Goal: Information Seeking & Learning: Check status

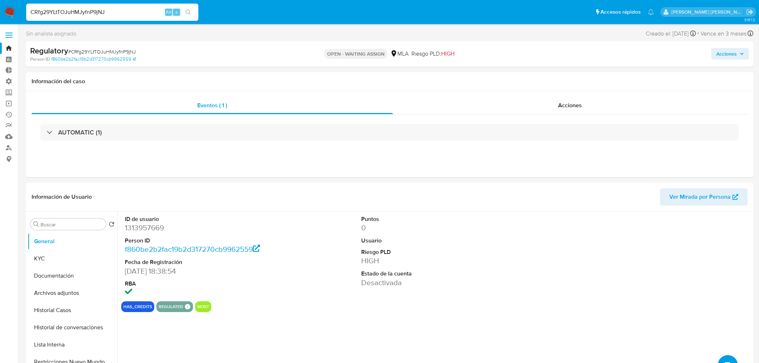
select select "10"
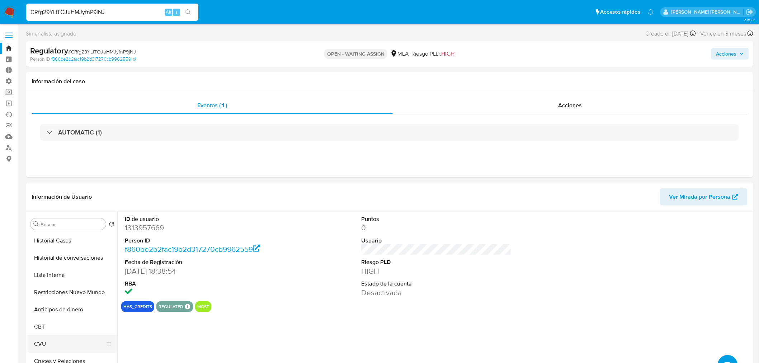
scroll to position [120, 0]
click at [70, 327] on button "Créditos" at bounding box center [70, 328] width 84 height 17
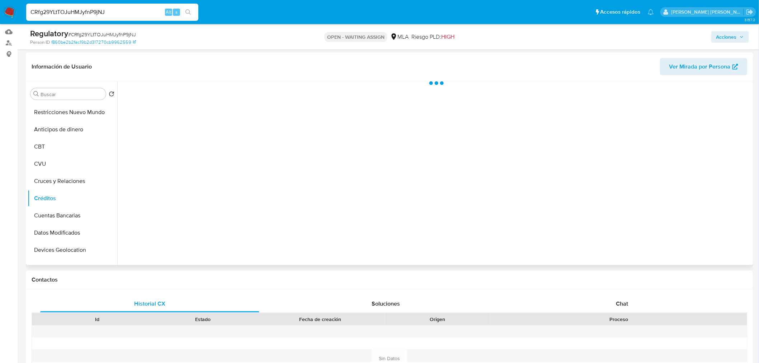
scroll to position [80, 0]
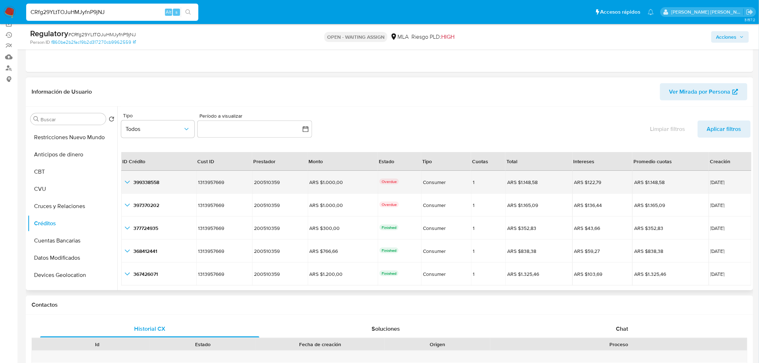
click at [125, 183] on icon "button_show_hidden_detail_by_id_0" at bounding box center [127, 182] width 9 height 9
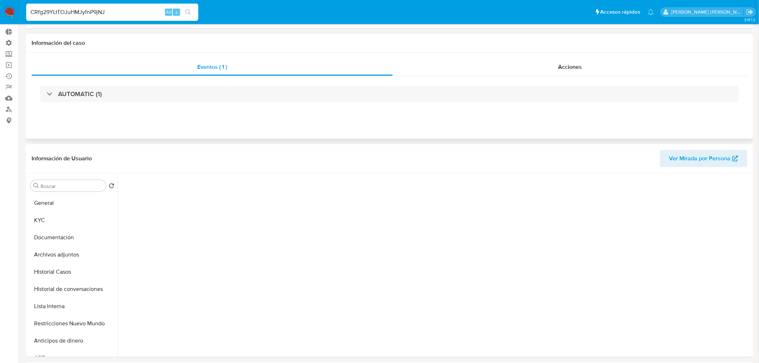
scroll to position [0, 0]
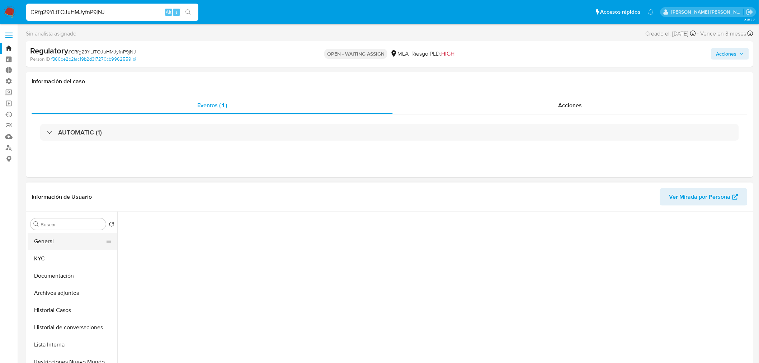
click at [63, 247] on button "General" at bounding box center [70, 241] width 84 height 17
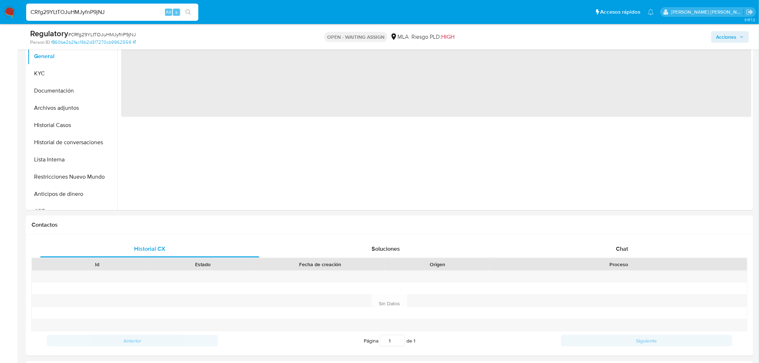
scroll to position [80, 0]
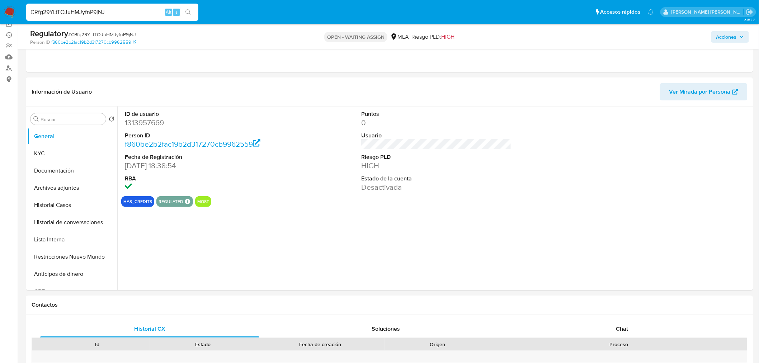
drag, startPoint x: 144, startPoint y: 128, endPoint x: 148, endPoint y: 124, distance: 4.8
click at [145, 128] on dl "ID de usuario 1313957669 Person ID f860be2b2fac19b2d317270cb9962559 Fecha de Re…" at bounding box center [200, 151] width 150 height 83
click at [149, 121] on dd "1313957669" at bounding box center [200, 123] width 150 height 10
copy dd "1313957669"
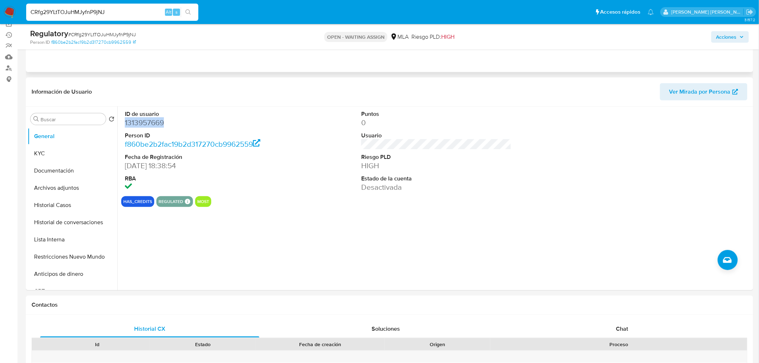
scroll to position [0, 0]
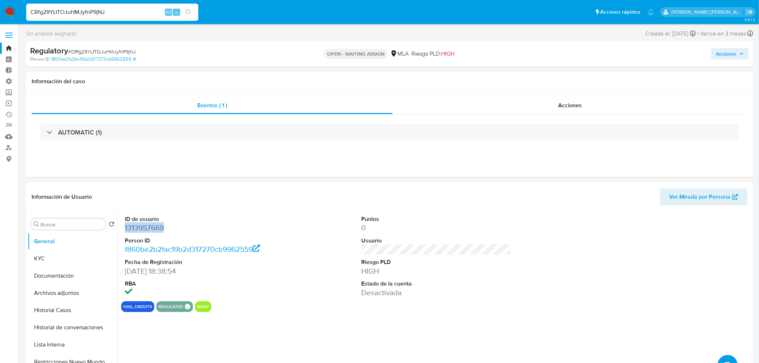
click at [9, 11] on img at bounding box center [10, 12] width 12 height 12
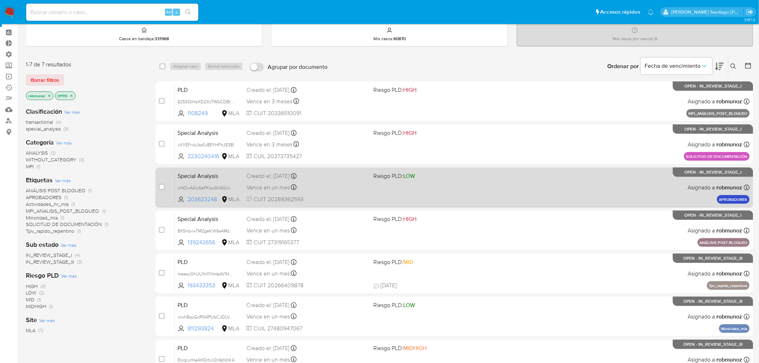
scroll to position [74, 0]
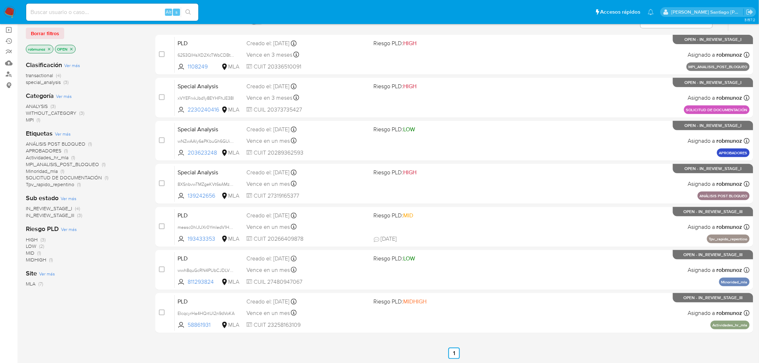
click at [47, 31] on span "Borrar filtros" at bounding box center [45, 33] width 28 height 10
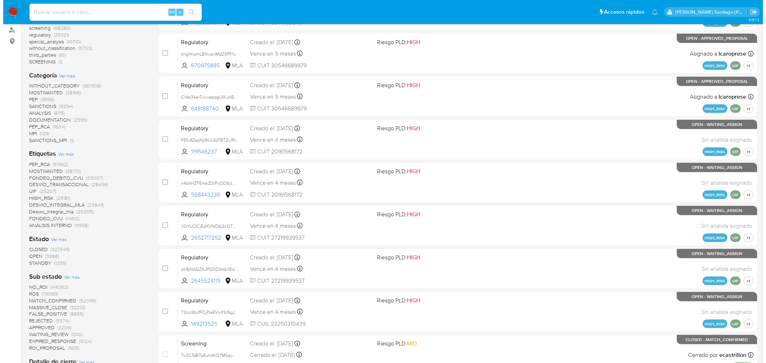
scroll to position [113, 0]
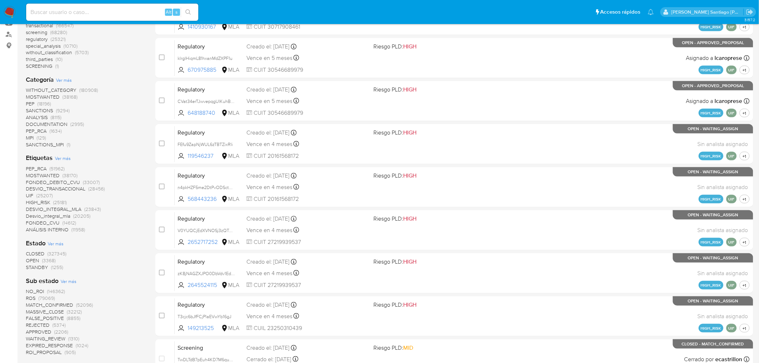
click at [65, 155] on span "Ver más" at bounding box center [63, 158] width 16 height 6
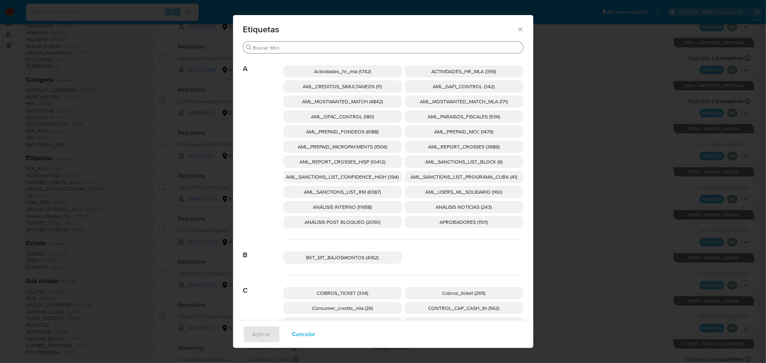
click at [297, 49] on input "Buscar" at bounding box center [386, 48] width 267 height 6
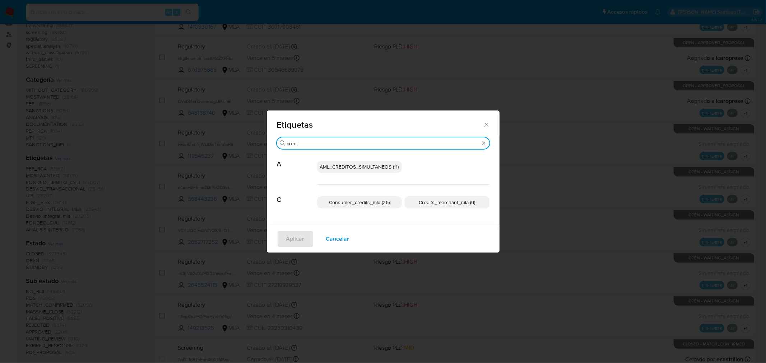
type input "cred"
click at [379, 205] on span "Consumer_credits_mla (26)" at bounding box center [359, 202] width 61 height 7
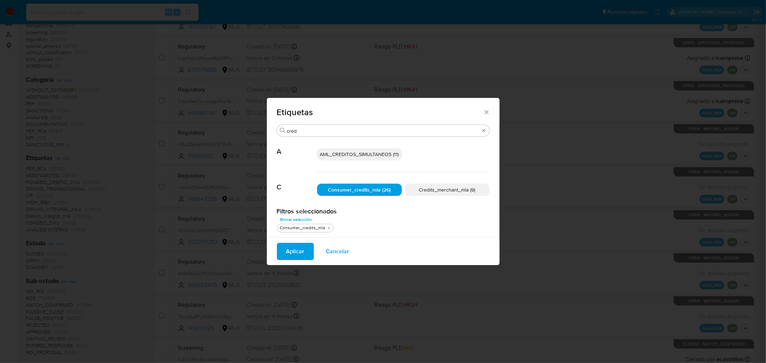
click at [296, 252] on span "Aplicar" at bounding box center [295, 252] width 18 height 16
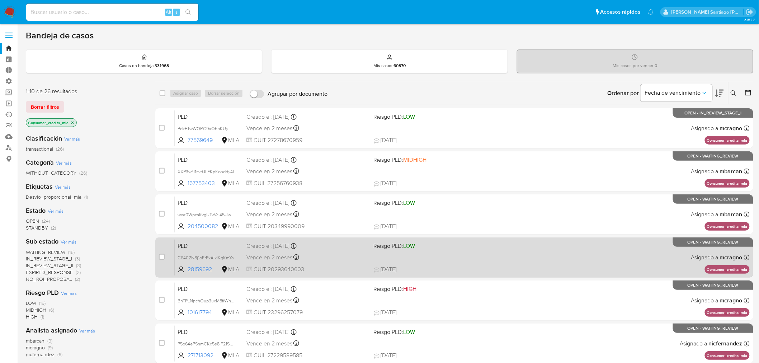
click at [562, 271] on span "30/08/2025 30/08/2025 00:04" at bounding box center [498, 270] width 249 height 8
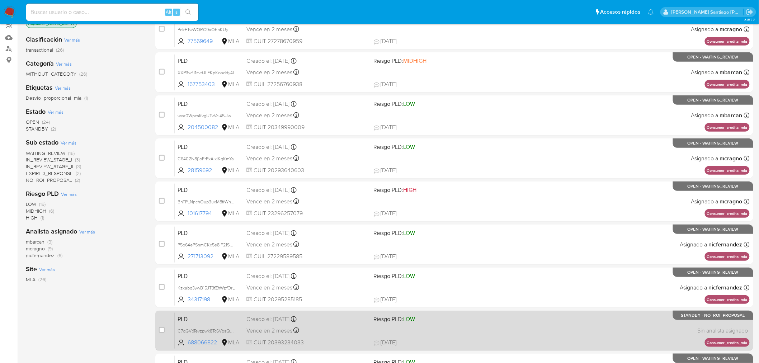
scroll to position [120, 0]
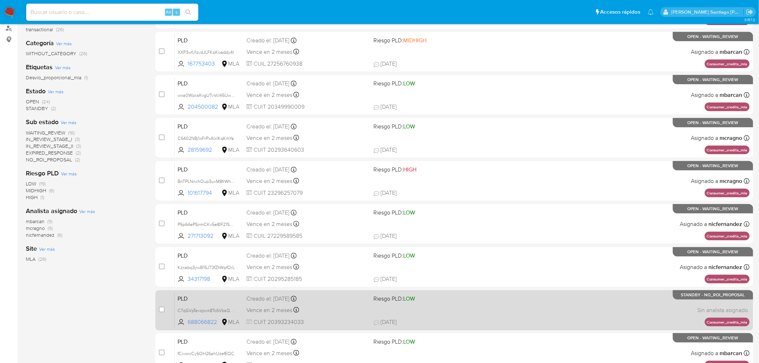
click at [607, 306] on div "PLD C7qGVpTevzpwk8Tc6VbsQBC9 688066822 MLA Riesgo PLD: LOW Creado el: 12/08/202…" at bounding box center [462, 310] width 575 height 36
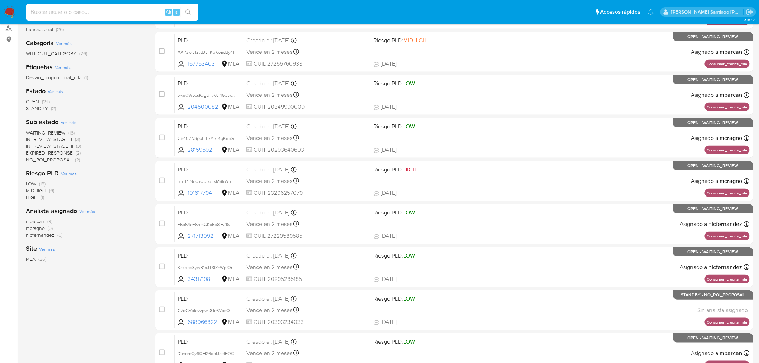
click at [133, 9] on input at bounding box center [112, 12] width 172 height 9
paste input "1108249"
type input "1108249"
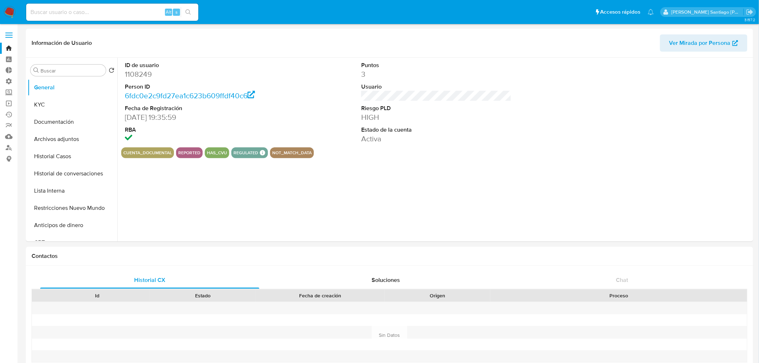
select select "10"
click at [78, 207] on button "Restricciones Nuevo Mundo" at bounding box center [70, 208] width 84 height 17
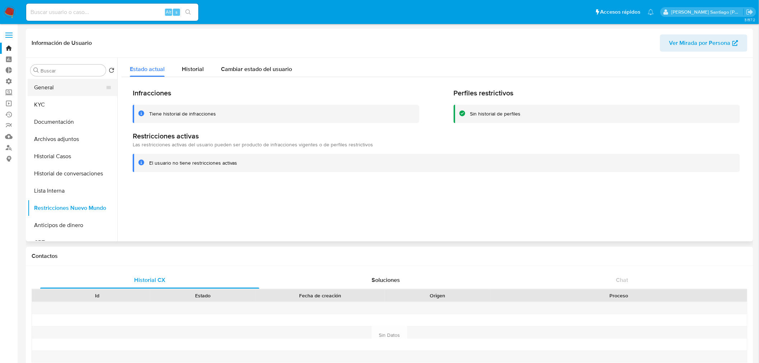
click at [45, 84] on button "General" at bounding box center [70, 87] width 84 height 17
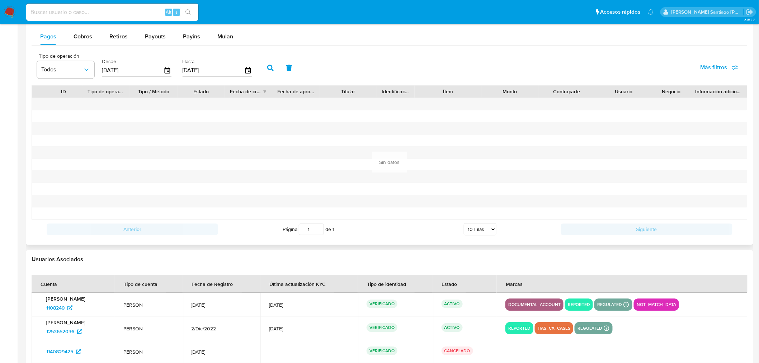
scroll to position [678, 0]
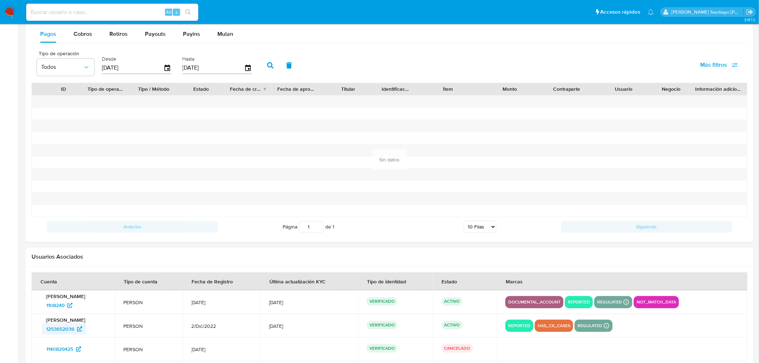
click at [61, 327] on span "1253652036" at bounding box center [60, 328] width 28 height 11
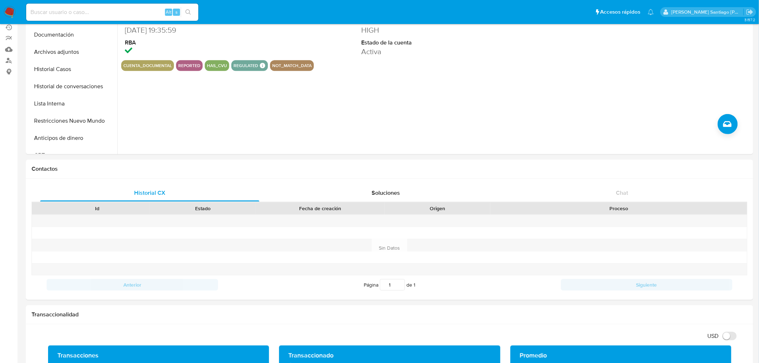
scroll to position [55, 0]
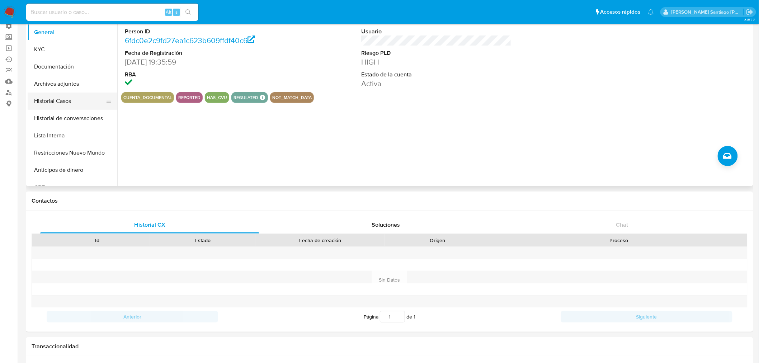
click at [80, 105] on button "Historial Casos" at bounding box center [70, 101] width 84 height 17
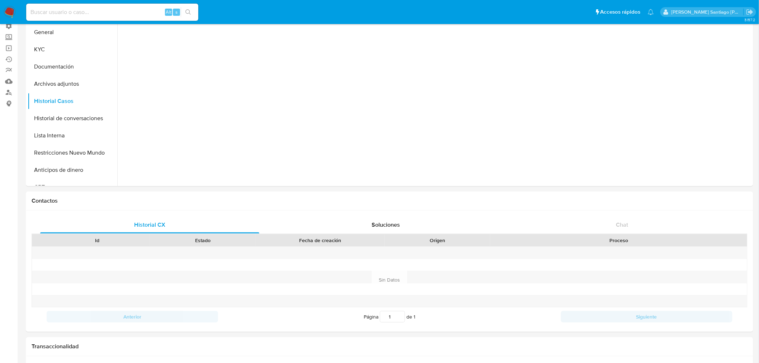
scroll to position [0, 0]
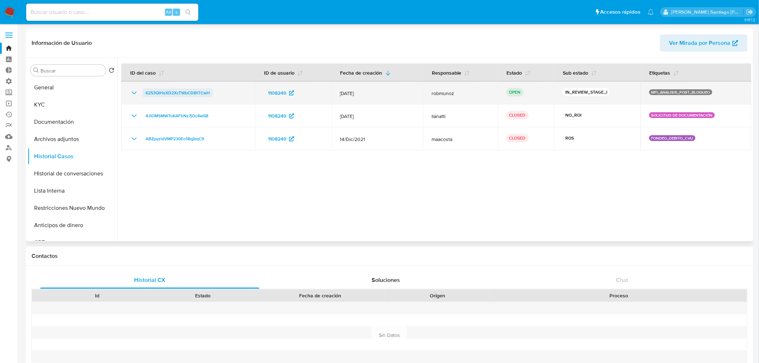
click at [189, 95] on span "6253QlHsXD2XcTWbCDBtTCwH" at bounding box center [178, 93] width 64 height 9
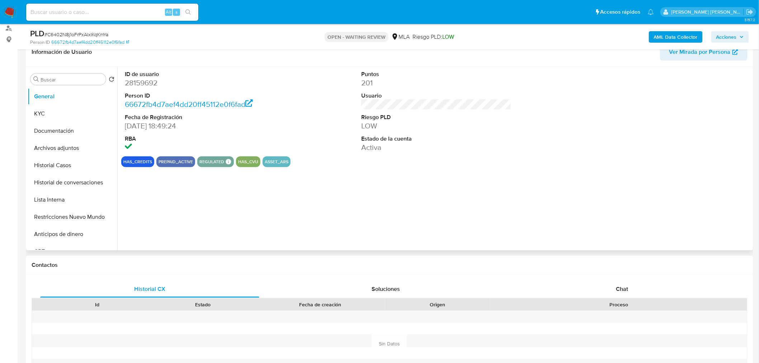
scroll to position [80, 0]
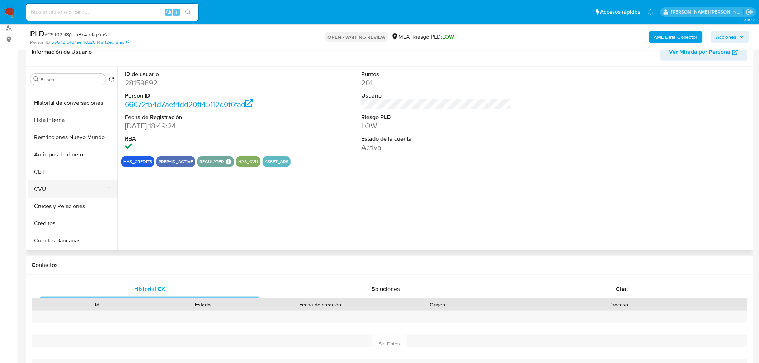
select select "10"
click at [53, 219] on button "Créditos" at bounding box center [70, 223] width 84 height 17
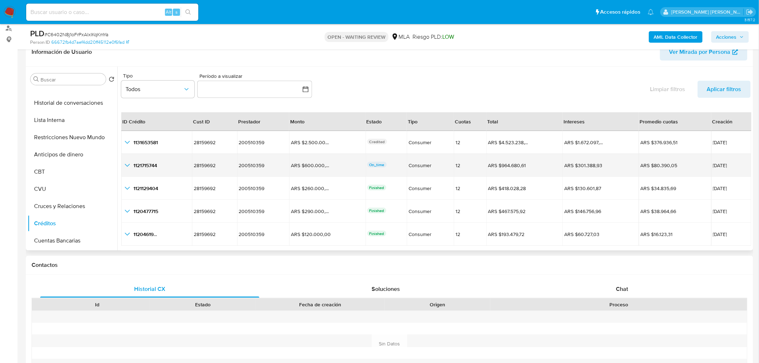
click at [125, 163] on icon "button_show_hidden_detail_by_id_1" at bounding box center [127, 165] width 9 height 9
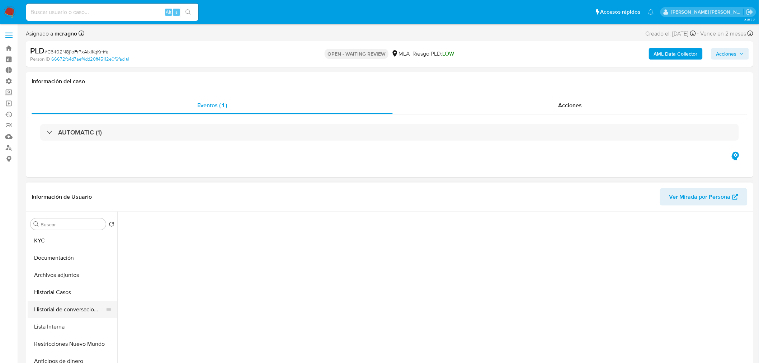
scroll to position [0, 0]
click at [51, 242] on button "General" at bounding box center [70, 241] width 84 height 17
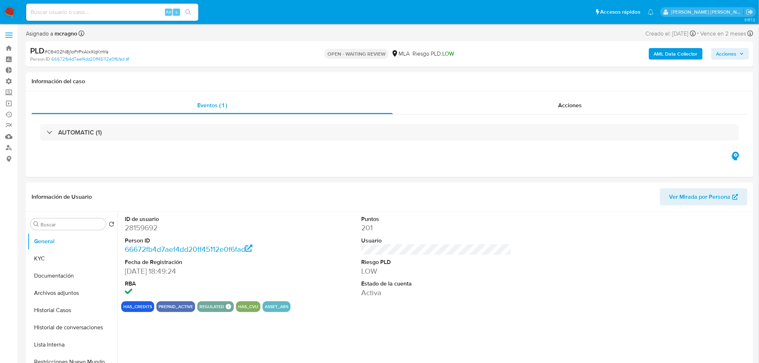
click at [145, 226] on dd "28159692" at bounding box center [200, 228] width 150 height 10
copy dd "28159692"
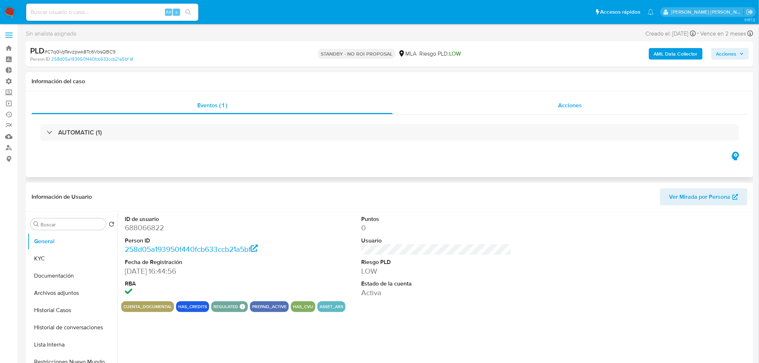
click at [562, 104] on span "Acciones" at bounding box center [570, 105] width 24 height 8
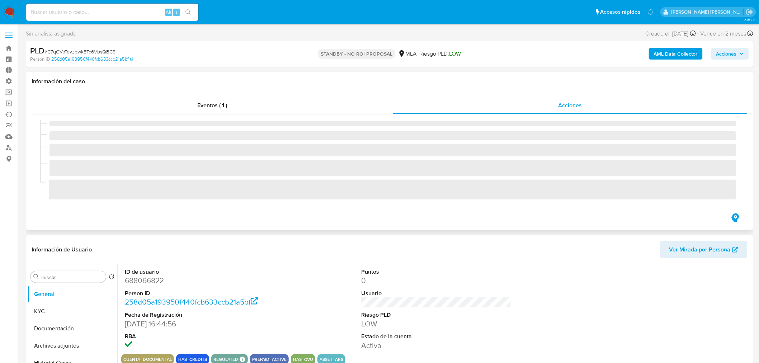
select select "10"
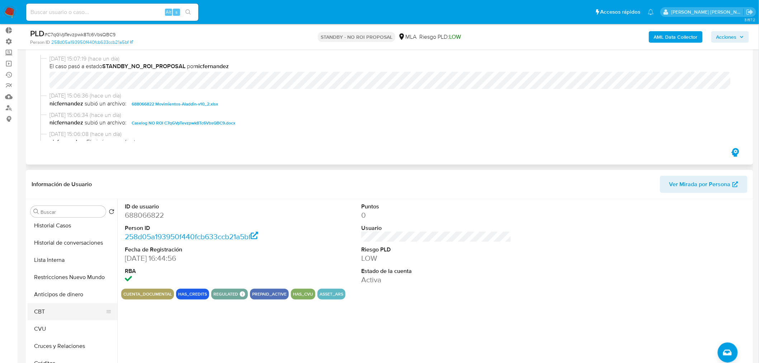
scroll to position [80, 0]
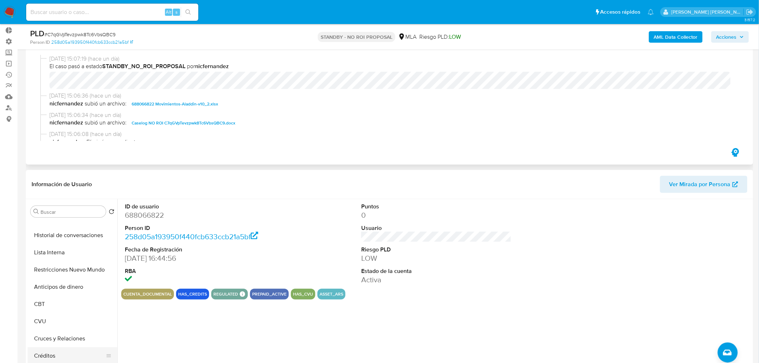
click at [65, 354] on button "Créditos" at bounding box center [70, 355] width 84 height 17
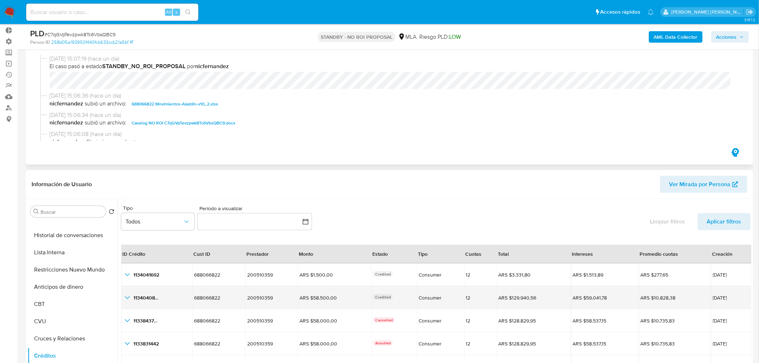
click at [126, 297] on icon "button_show_hidden_detail_by_id_1" at bounding box center [127, 297] width 5 height 3
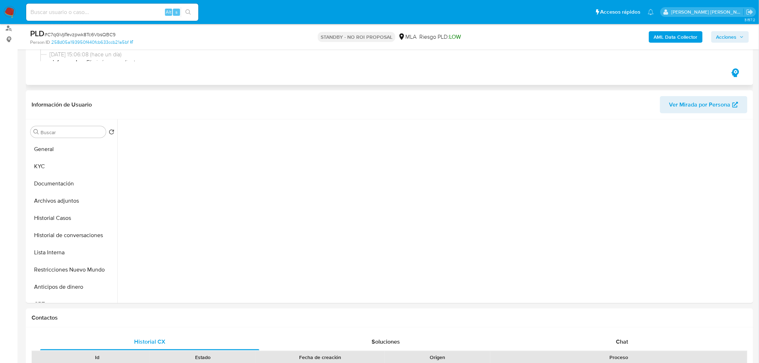
scroll to position [0, 0]
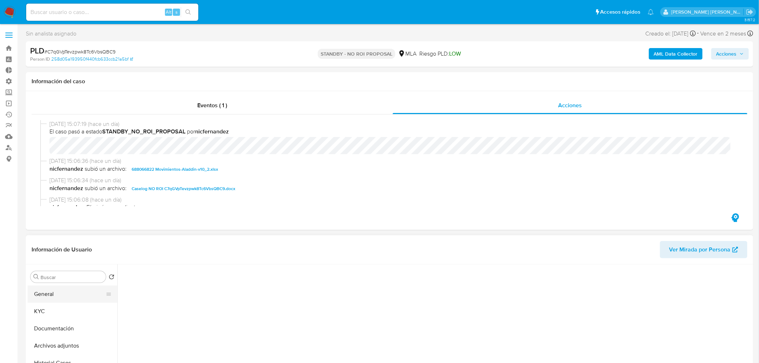
click at [85, 296] on button "General" at bounding box center [70, 294] width 84 height 17
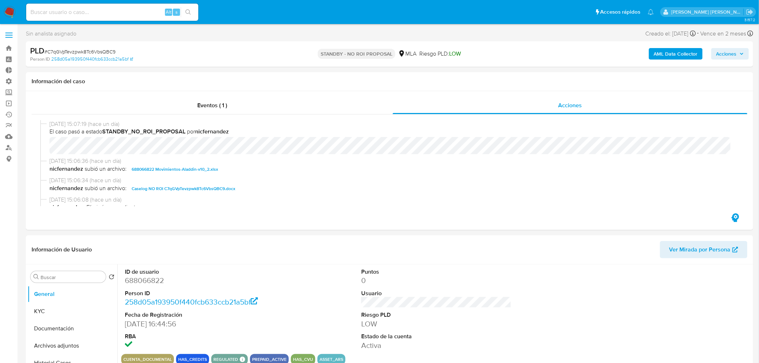
click at [148, 279] on dd "688066822" at bounding box center [200, 281] width 150 height 10
click at [148, 278] on dd "688066822" at bounding box center [200, 281] width 150 height 10
copy dd "688066822"
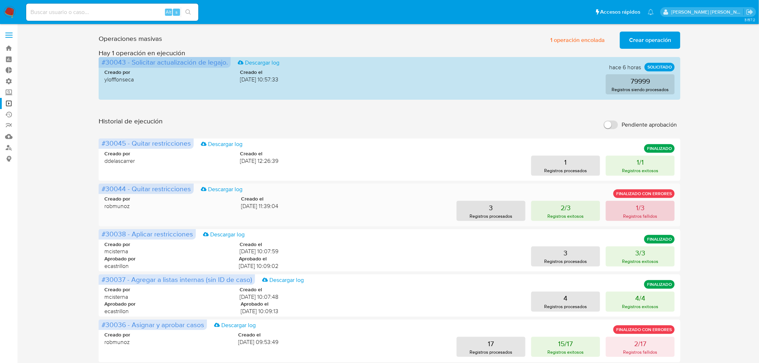
click at [642, 214] on p "Registros fallidos" at bounding box center [641, 216] width 34 height 7
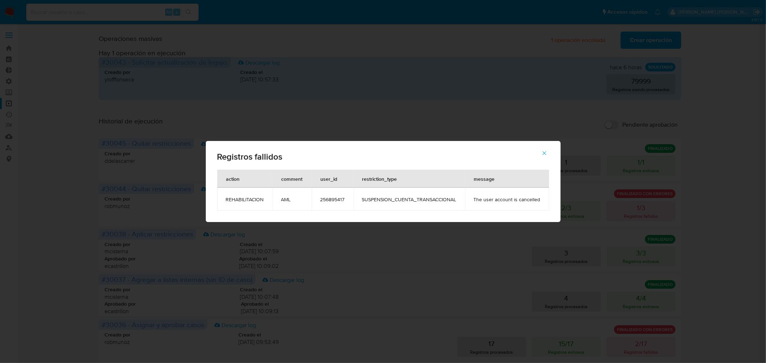
drag, startPoint x: 547, startPoint y: 152, endPoint x: 556, endPoint y: 183, distance: 32.4
click at [547, 152] on icon "button" at bounding box center [544, 153] width 6 height 6
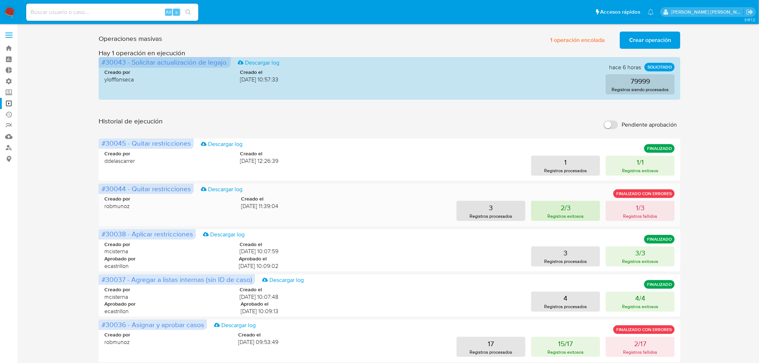
click at [565, 214] on p "Registros exitosos" at bounding box center [566, 216] width 36 height 7
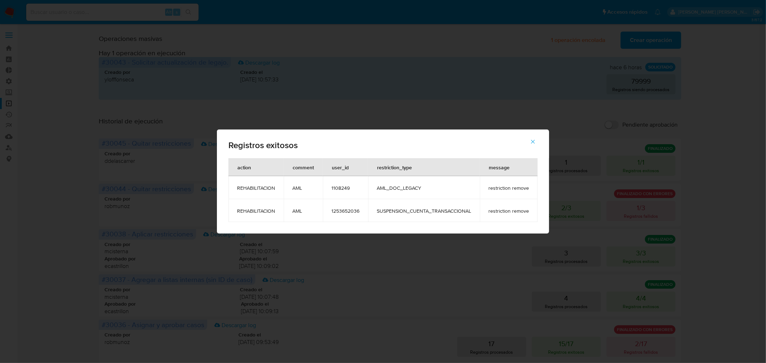
click at [343, 187] on span "1108249" at bounding box center [345, 188] width 28 height 6
click at [343, 189] on span "1108249" at bounding box center [345, 188] width 28 height 6
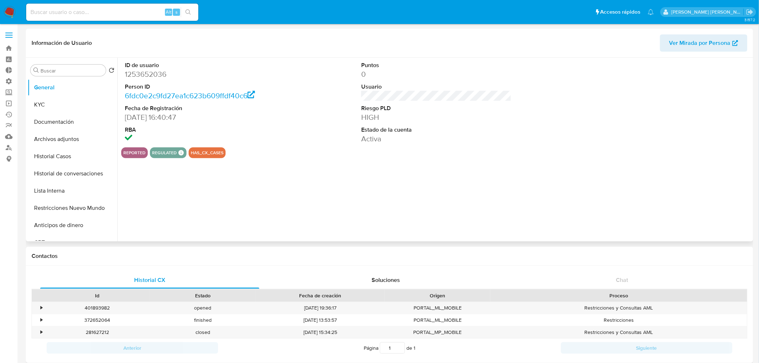
select select "10"
click at [144, 74] on dd "1253652036" at bounding box center [200, 74] width 150 height 10
copy dd "1253652036"
click at [65, 174] on button "Historial de conversaciones" at bounding box center [70, 173] width 84 height 17
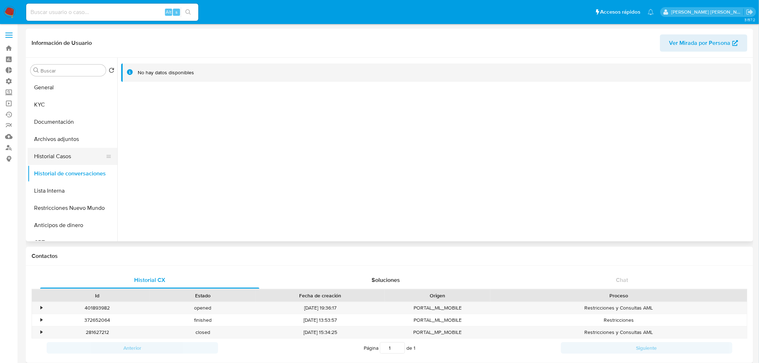
click at [64, 159] on button "Historial Casos" at bounding box center [70, 156] width 84 height 17
click at [48, 110] on button "KYC" at bounding box center [70, 104] width 84 height 17
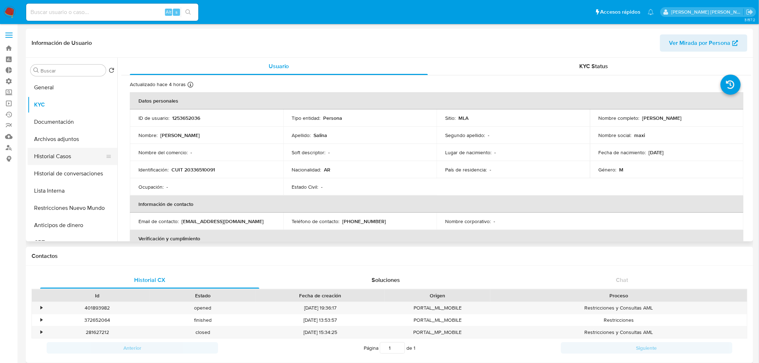
click at [72, 158] on button "Historial Casos" at bounding box center [70, 156] width 84 height 17
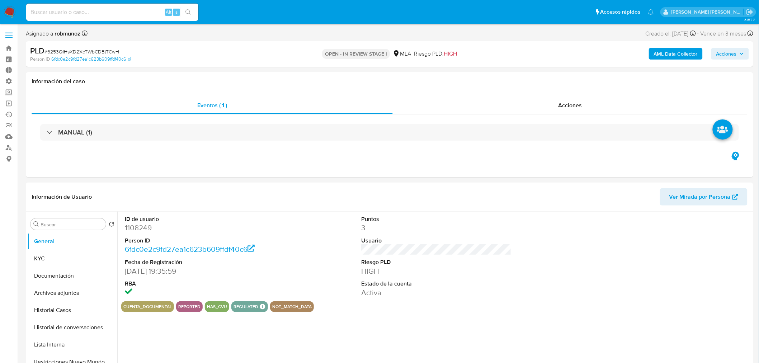
select select "10"
click at [745, 55] on button "Acciones" at bounding box center [731, 53] width 38 height 11
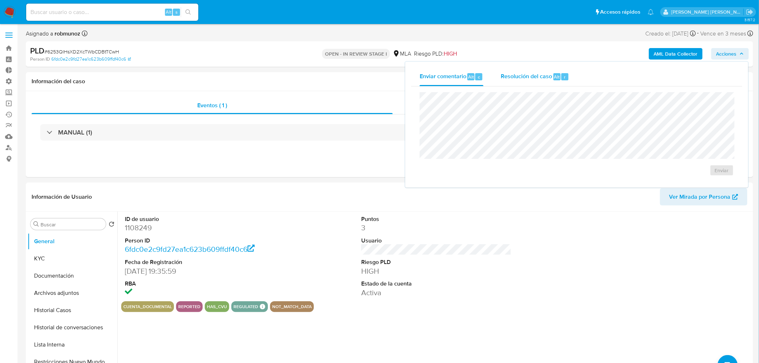
click at [525, 78] on span "Resolución del caso" at bounding box center [526, 76] width 51 height 8
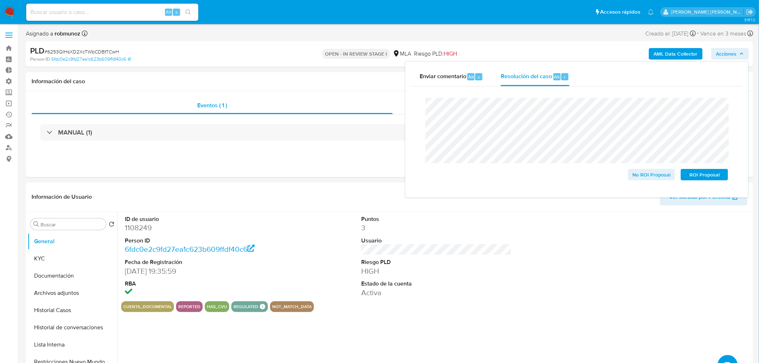
click at [0, 0] on lt-strong "á" at bounding box center [0, 0] width 0 height 0
click at [0, 0] on lt-span "así" at bounding box center [0, 0] width 0 height 0
click at [0, 0] on lt-span "tambi é n" at bounding box center [0, 0] width 0 height 0
click at [0, 0] on lt-span "documentaci ó n" at bounding box center [0, 0] width 0 height 0
click at [0, 0] on lt-span "médicos" at bounding box center [0, 0] width 0 height 0
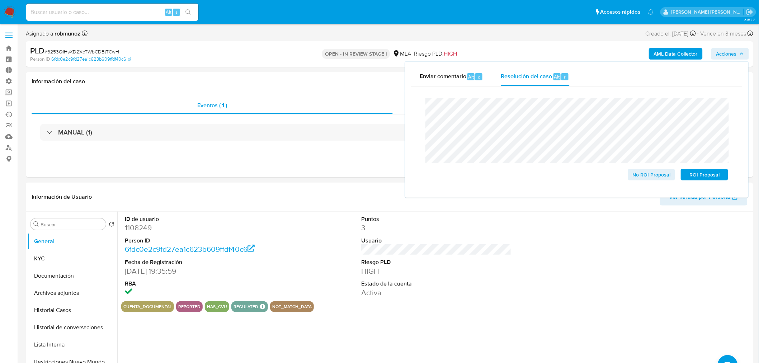
click at [0, 0] on lt-span "Allí" at bounding box center [0, 0] width 0 height 0
click at [0, 0] on lt-span "vía" at bounding box center [0, 0] width 0 height 0
click at [641, 176] on span "No ROI Proposal" at bounding box center [651, 175] width 37 height 10
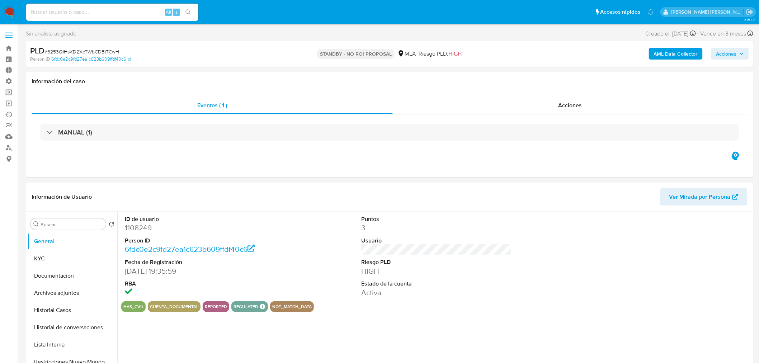
select select "10"
click at [9, 7] on img at bounding box center [10, 12] width 12 height 12
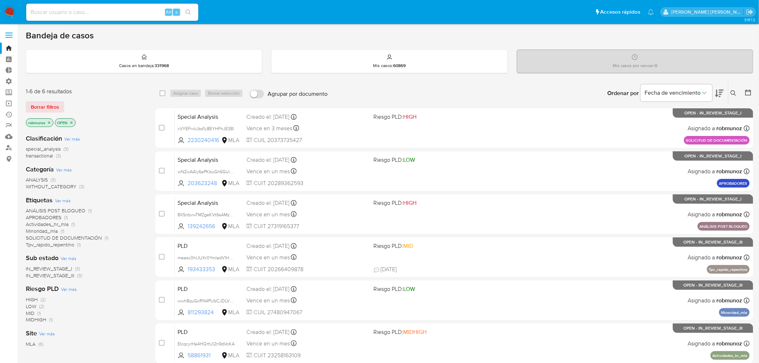
click at [108, 4] on div "Alt s" at bounding box center [112, 12] width 172 height 17
click at [109, 11] on input at bounding box center [112, 12] width 172 height 9
paste input "TC81wGlGt0H1wuG0lhusM5gD"
type input "TC81wGlGt0H1wuG0lhusM5gD"
click at [192, 12] on button "search-icon" at bounding box center [188, 12] width 15 height 10
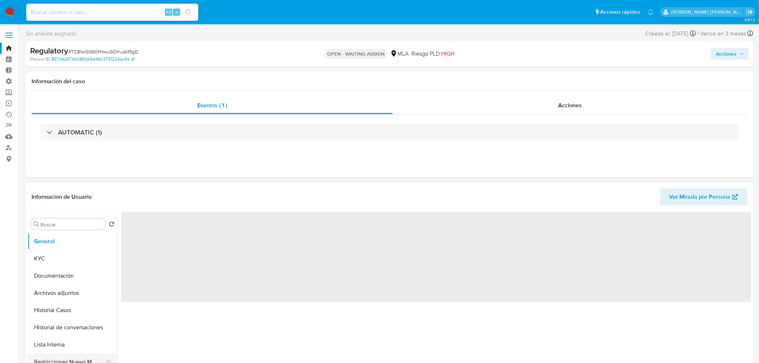
click at [69, 356] on button "Restricciones Nuevo Mundo" at bounding box center [70, 362] width 84 height 17
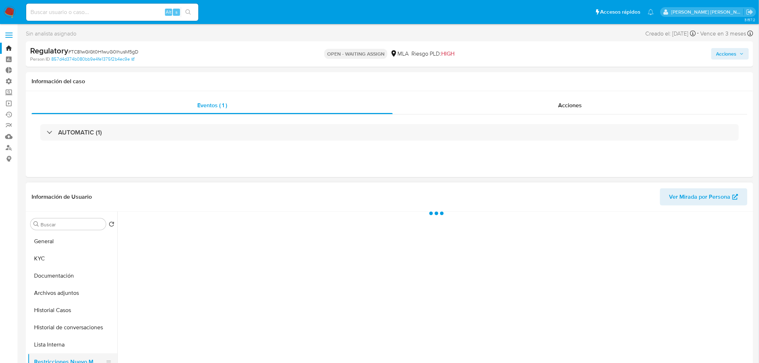
select select "10"
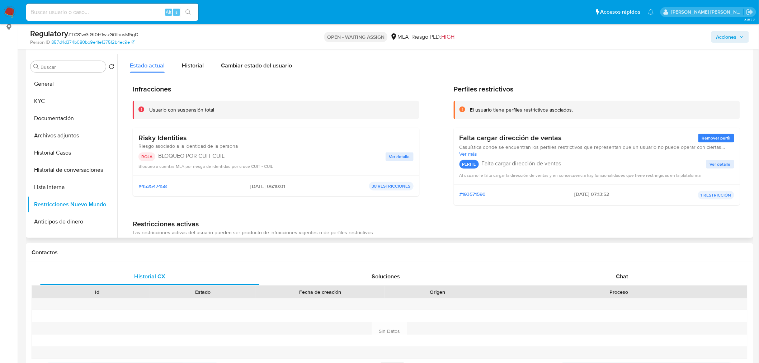
click at [403, 158] on span "Ver detalle" at bounding box center [399, 156] width 21 height 7
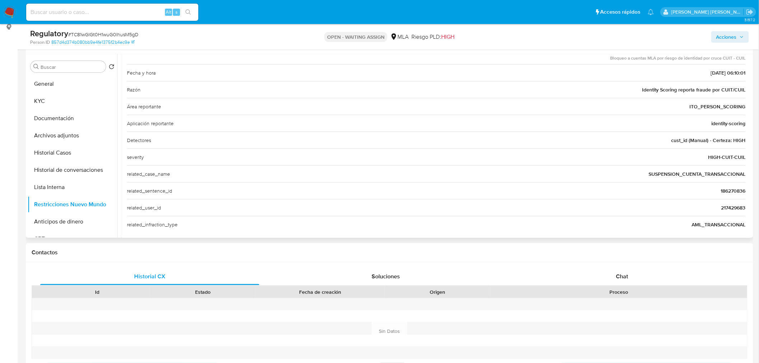
scroll to position [92, 0]
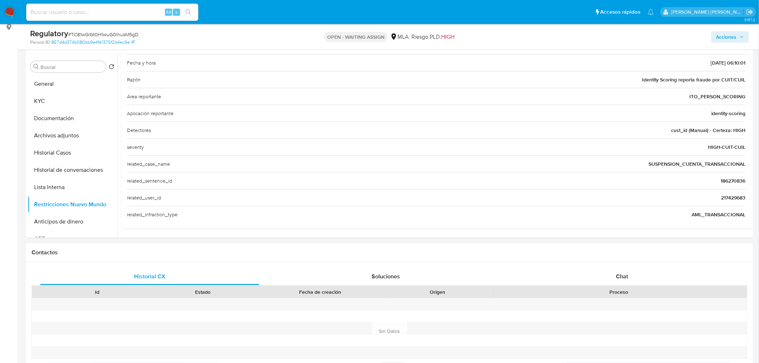
click at [92, 17] on div "Alt s" at bounding box center [112, 12] width 172 height 17
click at [109, 12] on input at bounding box center [112, 12] width 172 height 9
paste input "hU7Gy0TDpiRdaZWp8SoSUGQF"
type input "hU7Gy0TDpiRdaZWp8SoSUGQF"
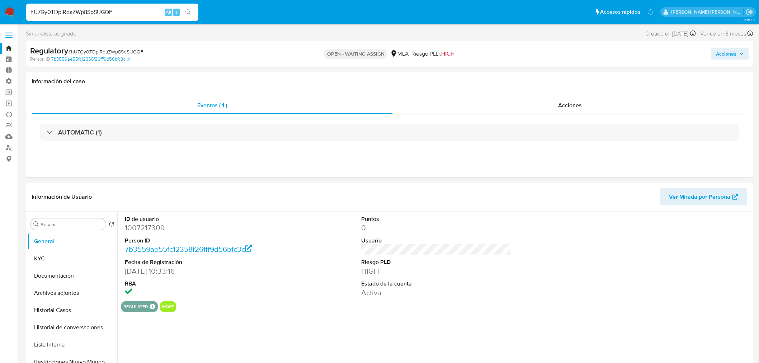
select select "10"
click at [76, 360] on button "Restricciones Nuevo Mundo" at bounding box center [70, 362] width 84 height 17
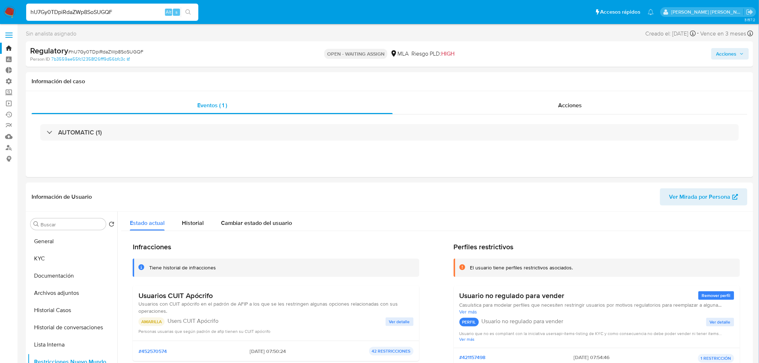
scroll to position [318, 0]
